Goal: Transaction & Acquisition: Purchase product/service

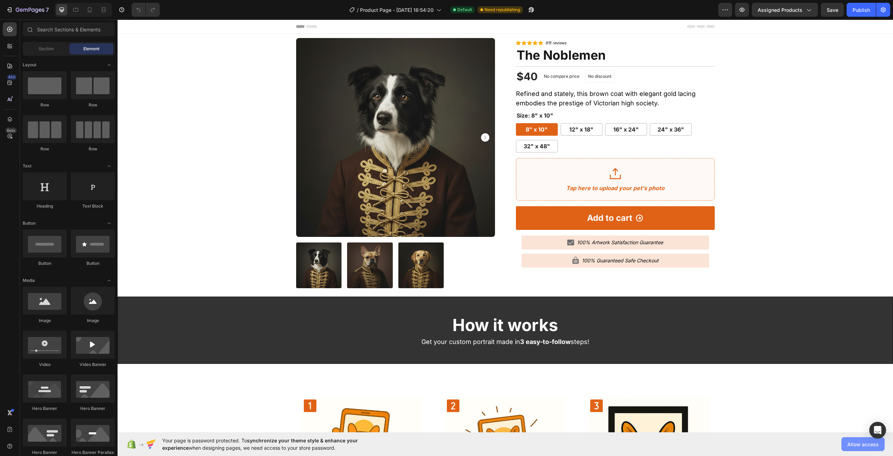
click at [859, 441] on span "Allow access" at bounding box center [862, 444] width 31 height 7
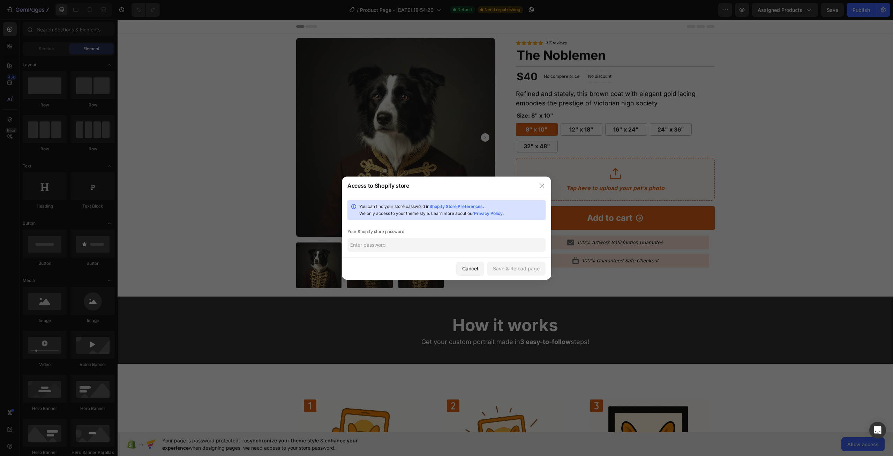
click at [394, 244] on input "text" at bounding box center [447, 245] width 198 height 14
type input "nick1920"
click at [519, 271] on div "Save & Reload page" at bounding box center [516, 268] width 47 height 7
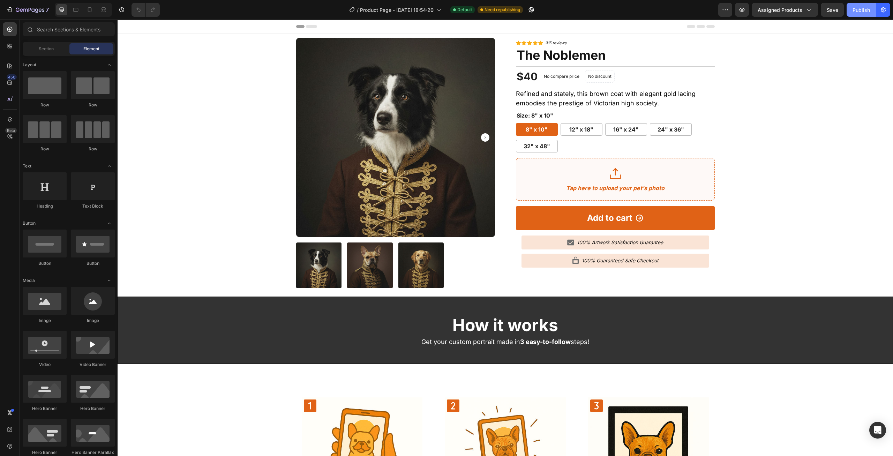
click at [858, 14] on button "Publish" at bounding box center [861, 10] width 29 height 14
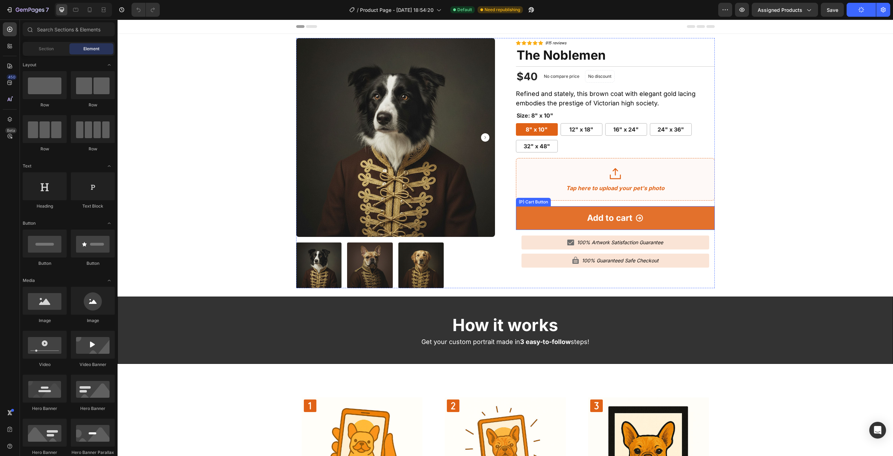
click at [672, 206] on button "Add to cart" at bounding box center [615, 218] width 199 height 24
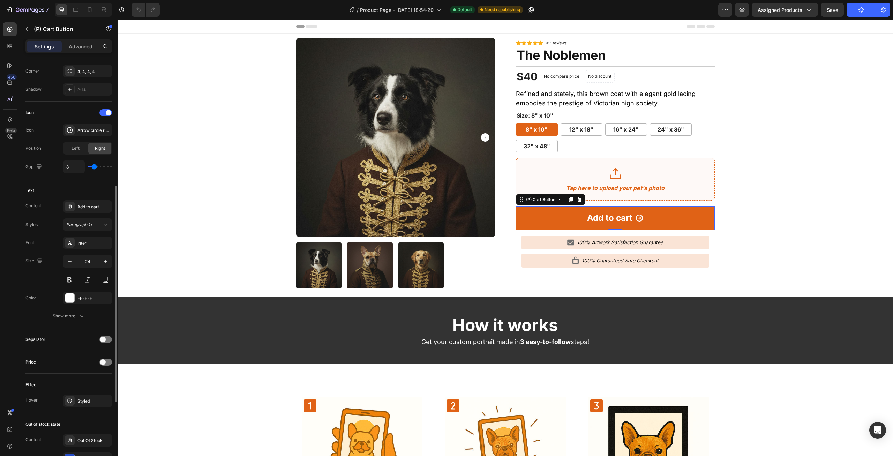
scroll to position [386, 0]
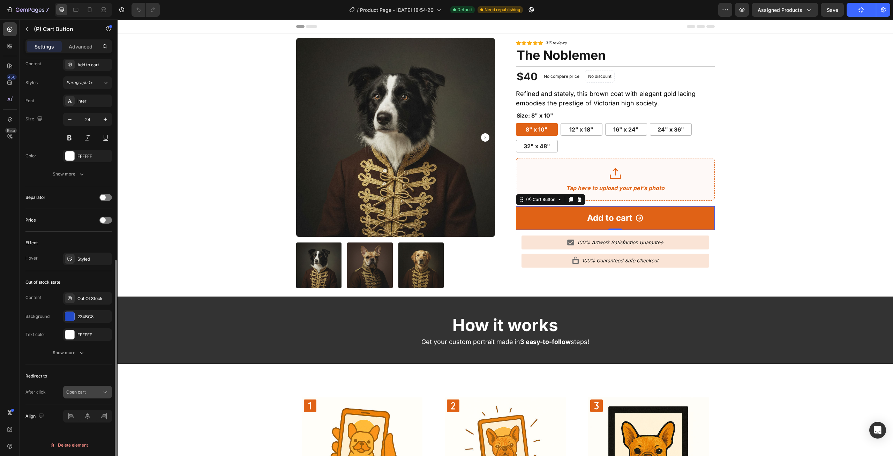
click at [79, 387] on button "Open cart" at bounding box center [87, 392] width 49 height 13
click at [92, 342] on div "Keep shopping" at bounding box center [80, 348] width 57 height 13
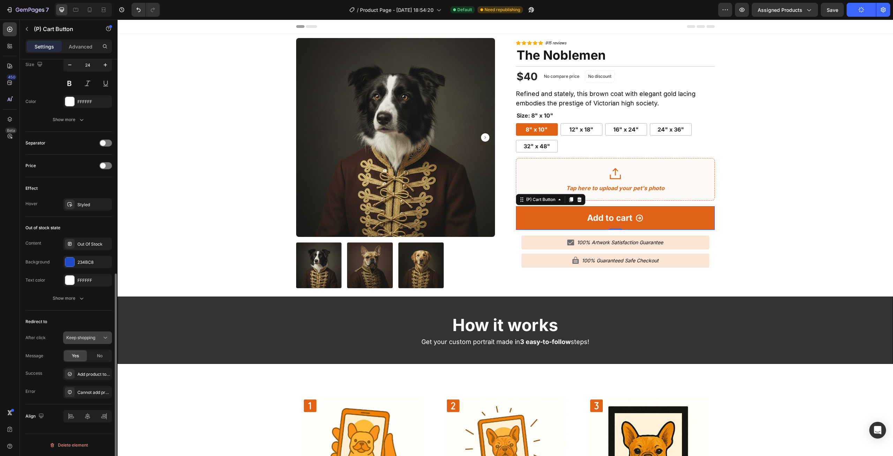
click at [95, 338] on span "Keep shopping" at bounding box center [80, 337] width 29 height 5
click at [80, 382] on span "Open cart" at bounding box center [76, 381] width 20 height 6
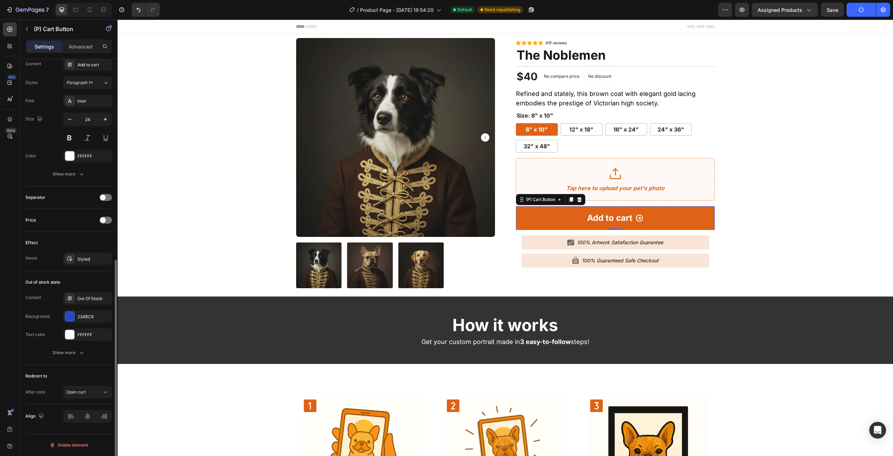
scroll to position [386, 0]
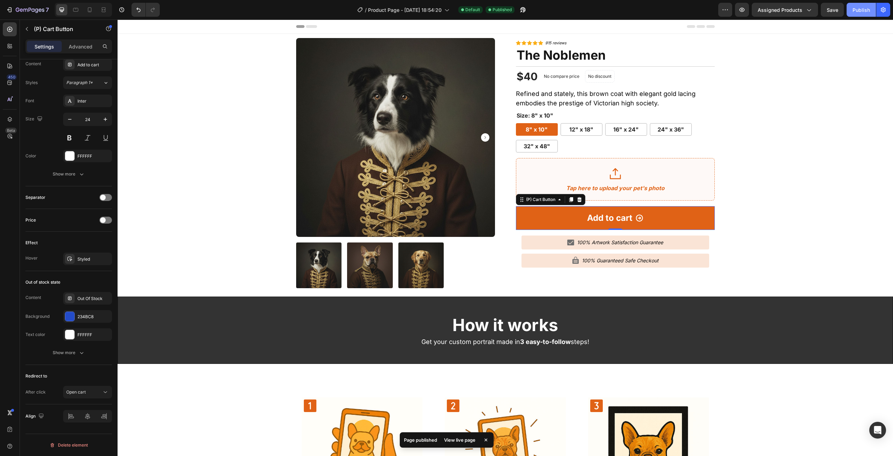
click at [857, 13] on div "Publish" at bounding box center [861, 9] width 17 height 7
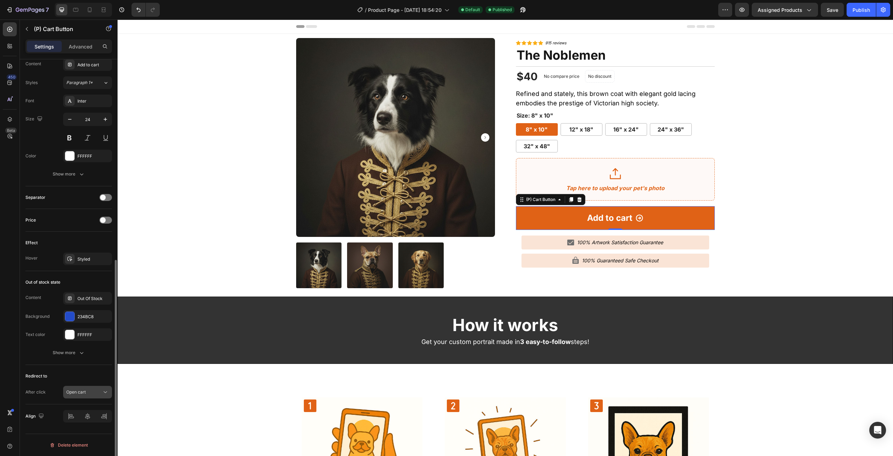
click at [81, 393] on span "Open cart" at bounding box center [76, 391] width 20 height 5
click at [88, 342] on div "Keep shopping" at bounding box center [80, 348] width 57 height 13
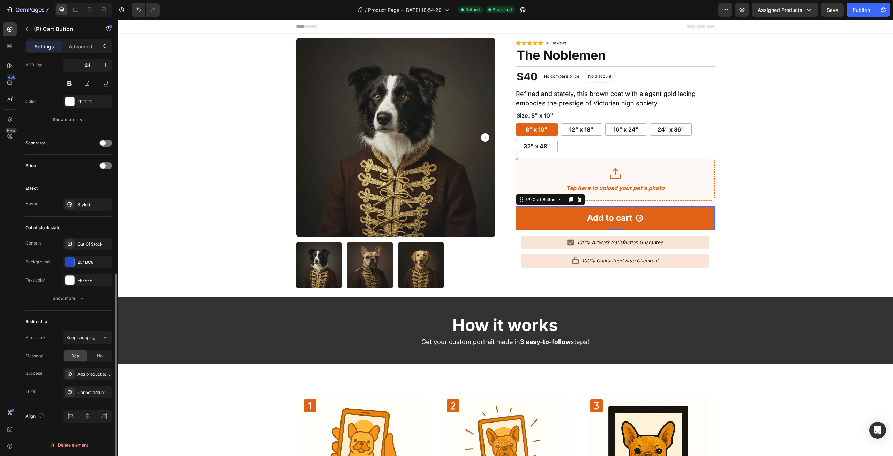
click at [95, 366] on div "After click Keep shopping Message Yes No Success Add product to cart successful…" at bounding box center [68, 364] width 87 height 67
click at [97, 360] on div "No" at bounding box center [99, 355] width 23 height 11
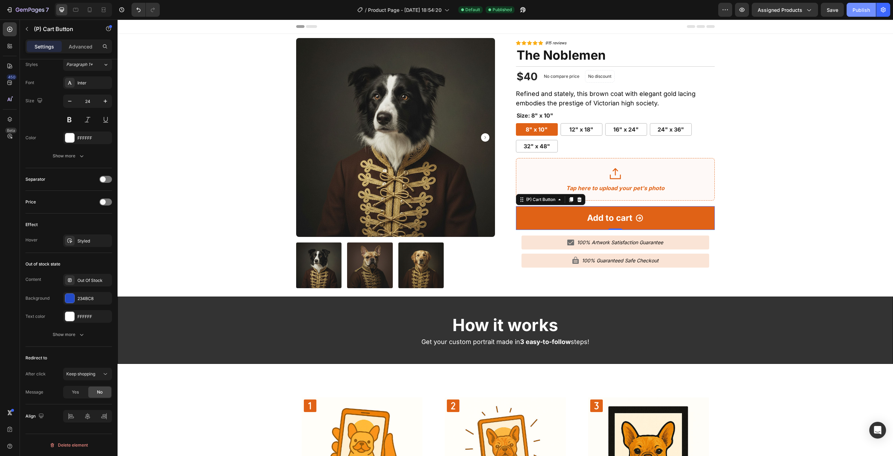
click at [864, 8] on div "Publish" at bounding box center [861, 9] width 17 height 7
click at [80, 369] on button "Keep shopping" at bounding box center [87, 374] width 49 height 13
click at [89, 417] on p "Open cart" at bounding box center [86, 418] width 40 height 6
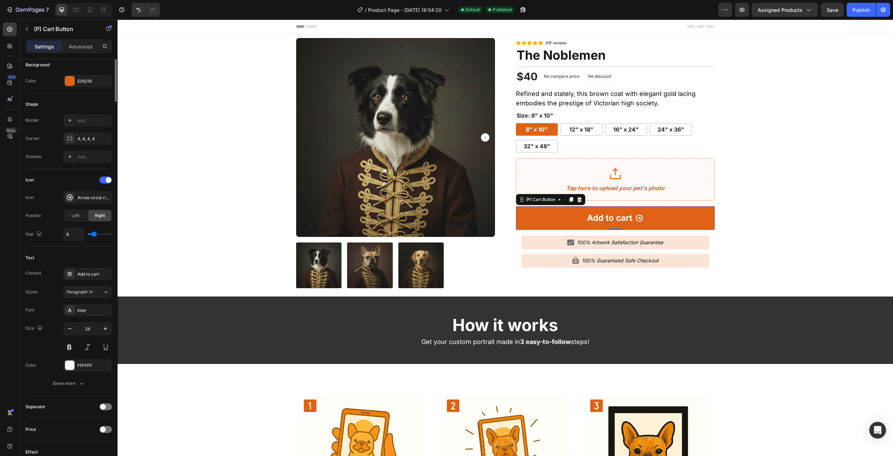
scroll to position [2, 0]
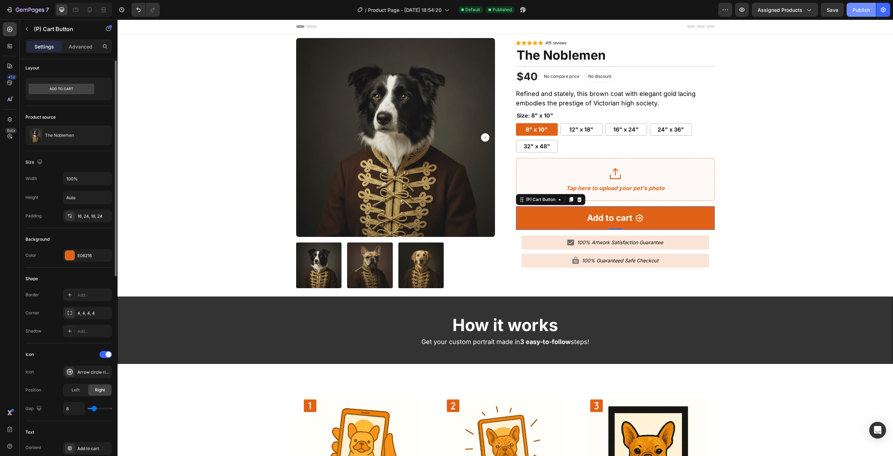
click at [867, 11] on div "Publish" at bounding box center [861, 9] width 17 height 7
click at [18, 9] on icon "button" at bounding box center [30, 10] width 29 height 6
